Goal: Task Accomplishment & Management: Manage account settings

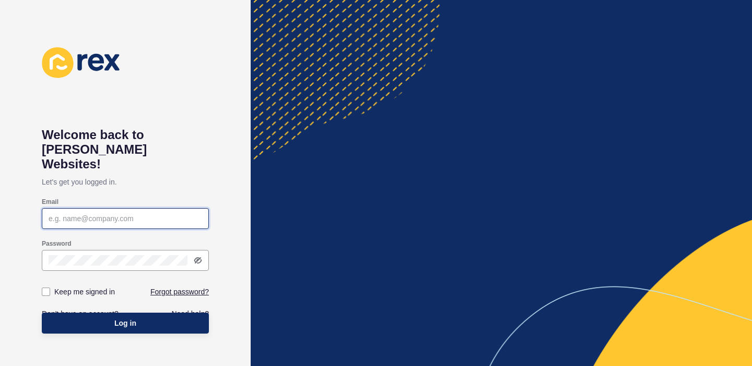
click at [159, 213] on input "Email" at bounding box center [126, 218] width 154 height 10
paste input "[EMAIL_ADDRESS][DOMAIN_NAME]"
type input "[EMAIL_ADDRESS][DOMAIN_NAME]"
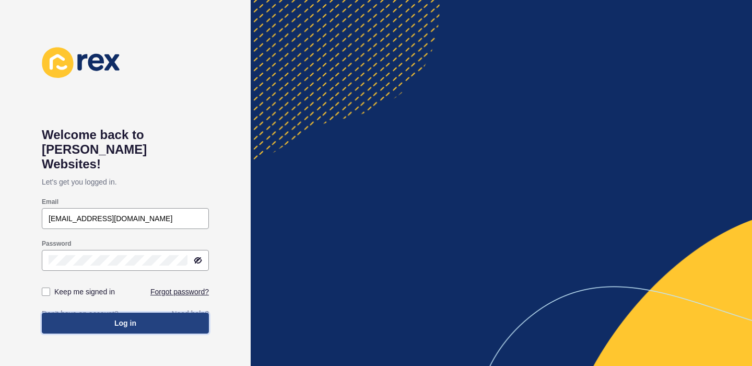
click at [131, 314] on button "Log in" at bounding box center [125, 322] width 167 height 21
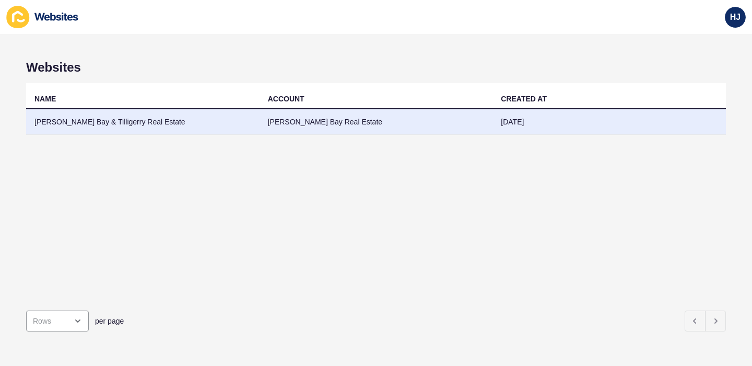
click at [134, 126] on td "[PERSON_NAME] Bay & Tilligerry Real Estate" at bounding box center [143, 122] width 234 height 26
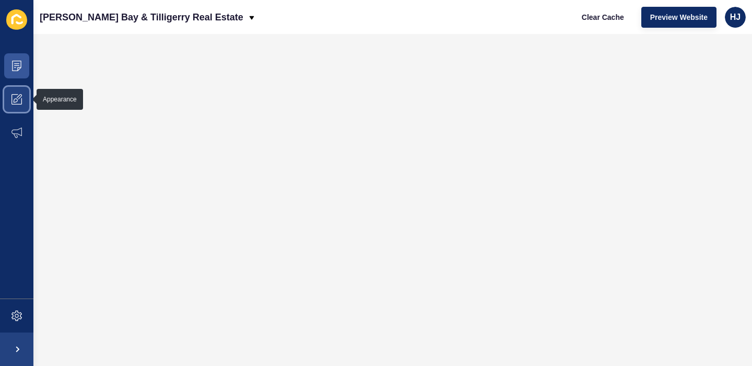
click at [17, 102] on icon at bounding box center [16, 99] width 10 height 10
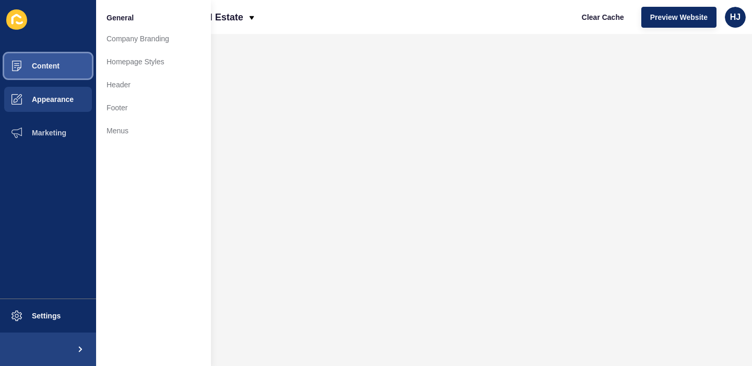
click at [45, 65] on span "Content" at bounding box center [28, 66] width 61 height 8
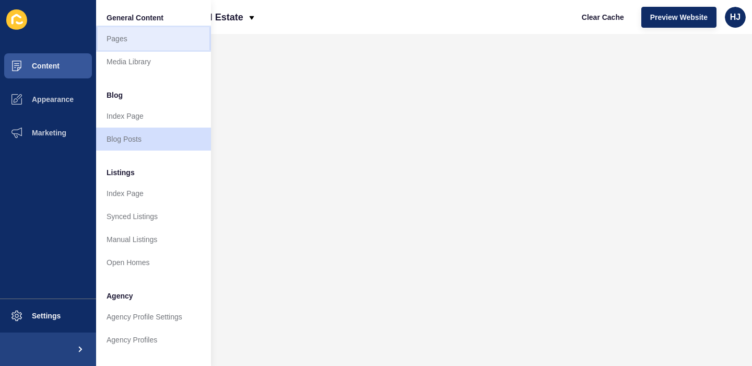
click at [123, 40] on link "Pages" at bounding box center [153, 38] width 115 height 23
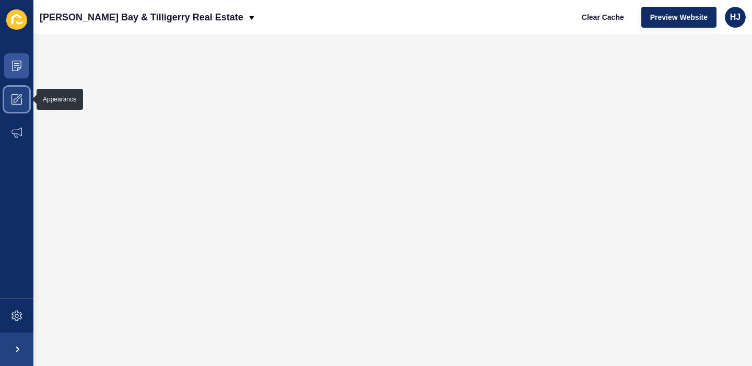
click at [21, 99] on icon at bounding box center [16, 99] width 10 height 10
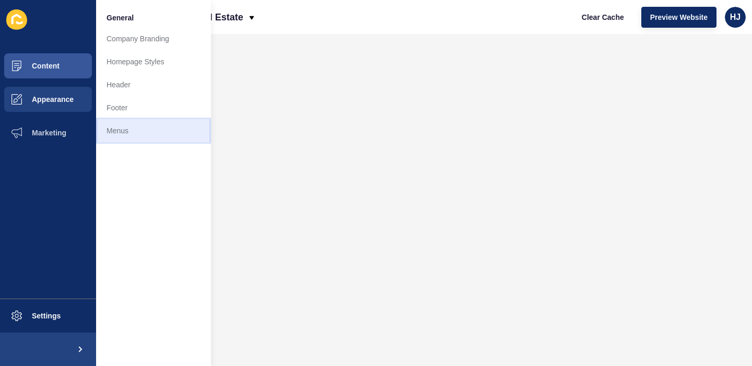
click at [113, 125] on link "Menus" at bounding box center [153, 130] width 115 height 23
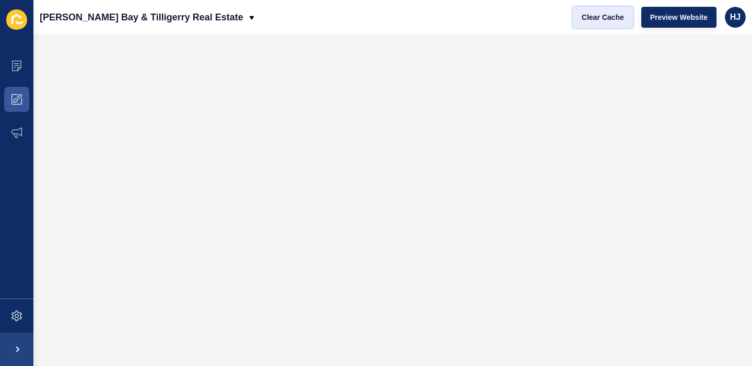
click at [600, 14] on span "Clear Cache" at bounding box center [603, 17] width 42 height 10
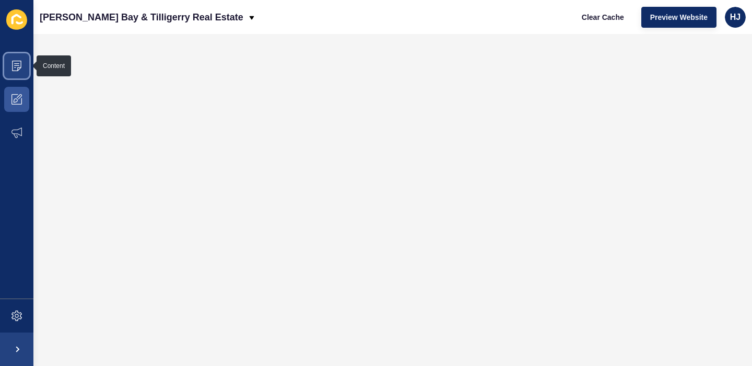
click at [16, 71] on icon at bounding box center [16, 66] width 9 height 10
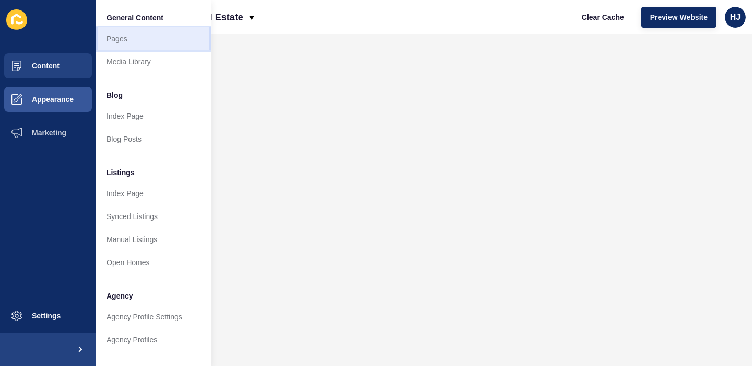
click at [133, 39] on link "Pages" at bounding box center [153, 38] width 115 height 23
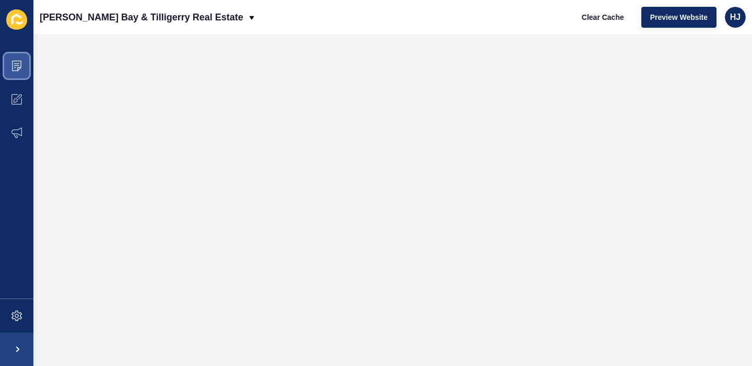
click at [13, 67] on icon at bounding box center [16, 66] width 10 height 10
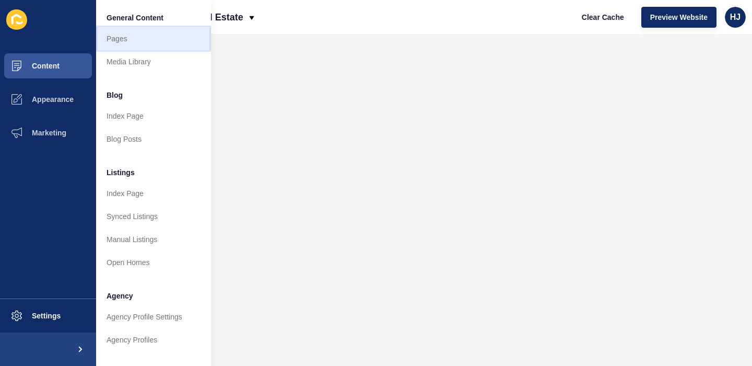
click at [130, 41] on link "Pages" at bounding box center [153, 38] width 115 height 23
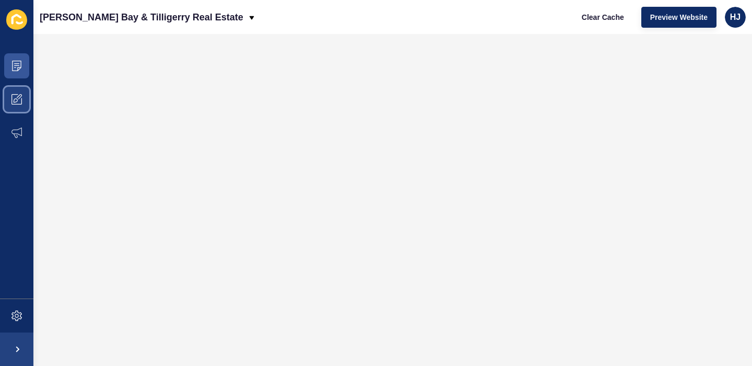
click at [16, 103] on icon at bounding box center [16, 99] width 10 height 10
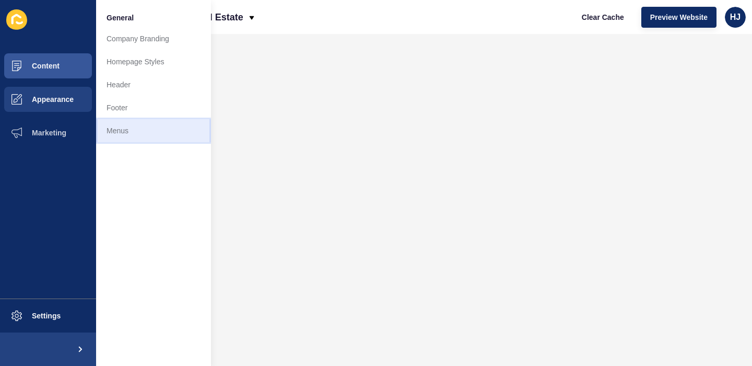
click at [129, 133] on link "Menus" at bounding box center [153, 130] width 115 height 23
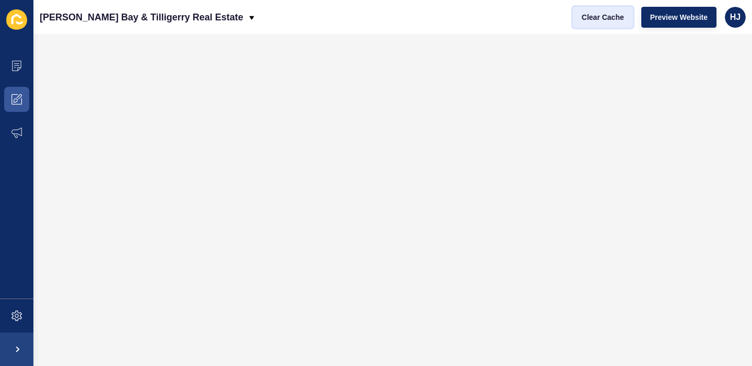
click at [608, 16] on span "Clear Cache" at bounding box center [603, 17] width 42 height 10
click at [740, 17] on span "HJ" at bounding box center [735, 17] width 10 height 10
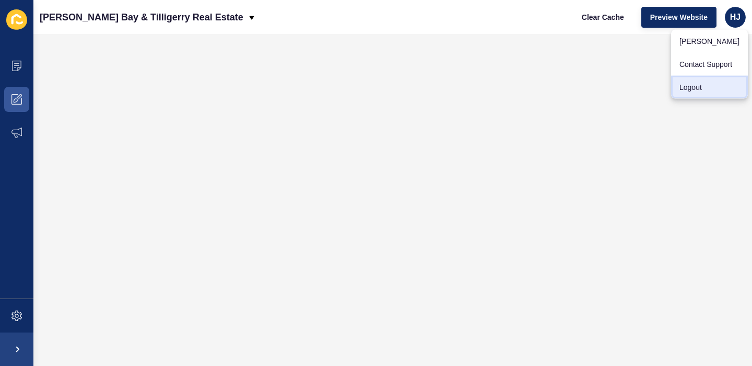
click at [703, 86] on link "Logout" at bounding box center [709, 87] width 77 height 23
